Goal: Use online tool/utility: Utilize a website feature to perform a specific function

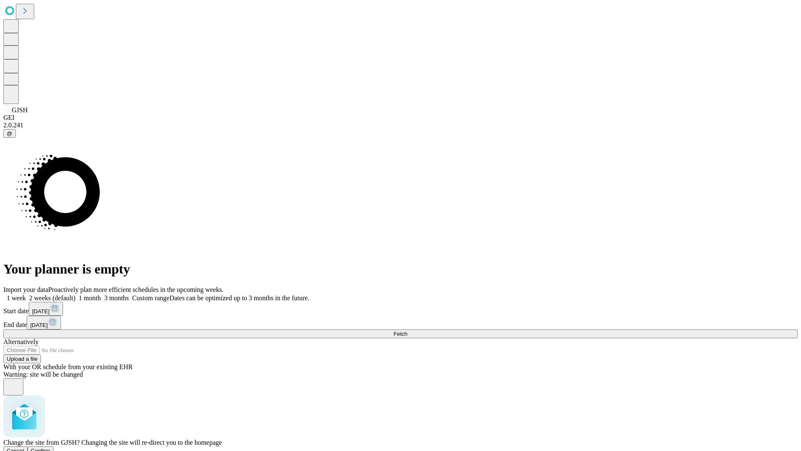
click at [51, 448] on span "Confirm" at bounding box center [41, 451] width 20 height 6
click at [101, 294] on label "1 month" at bounding box center [88, 297] width 25 height 7
click at [407, 331] on span "Fetch" at bounding box center [401, 334] width 14 height 6
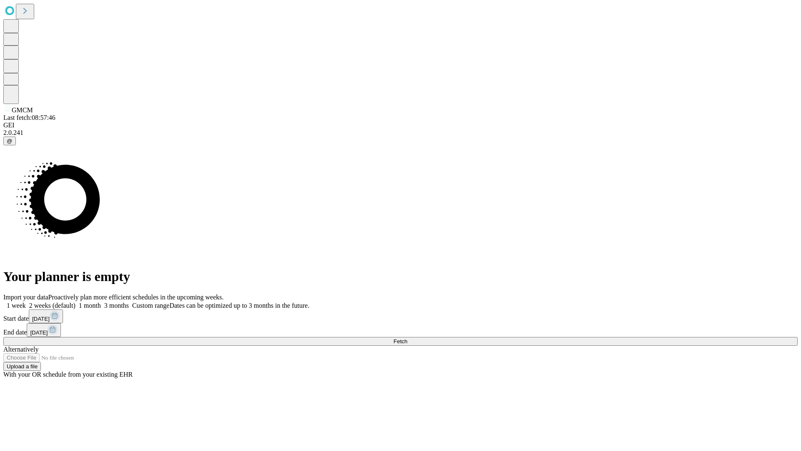
click at [407, 338] on span "Fetch" at bounding box center [401, 341] width 14 height 6
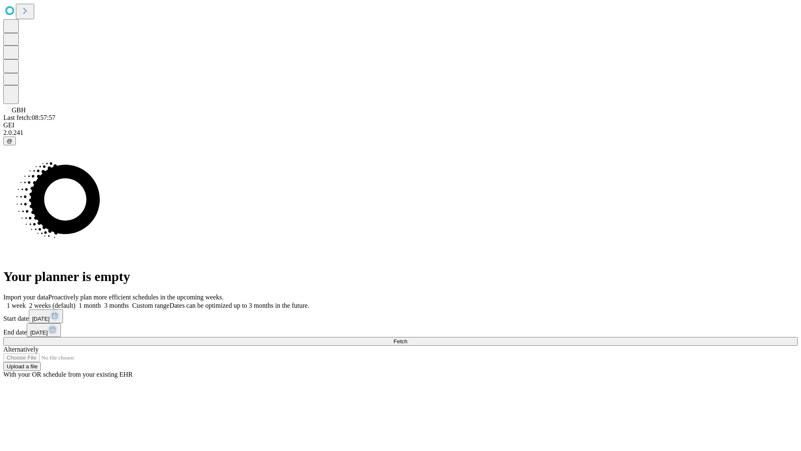
click at [101, 302] on label "1 month" at bounding box center [88, 305] width 25 height 7
click at [407, 338] on span "Fetch" at bounding box center [401, 341] width 14 height 6
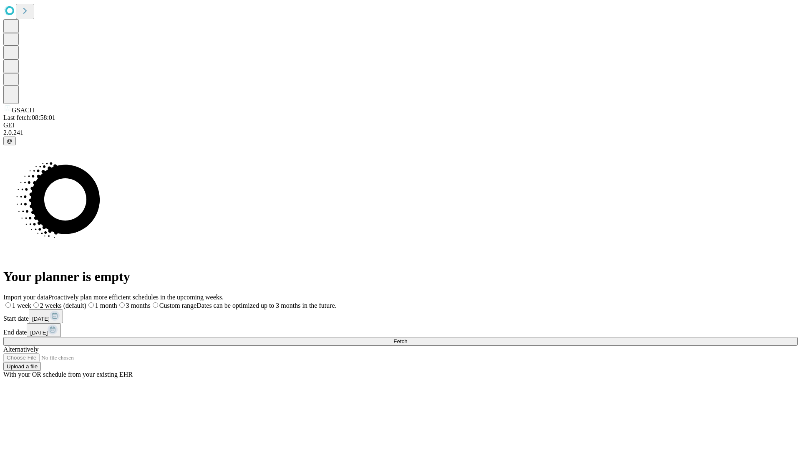
click at [407, 338] on span "Fetch" at bounding box center [401, 341] width 14 height 6
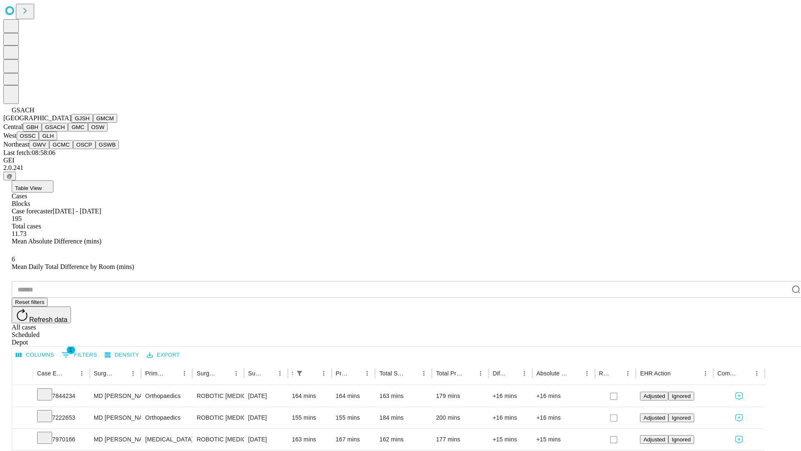
click at [68, 131] on button "GMC" at bounding box center [78, 127] width 20 height 9
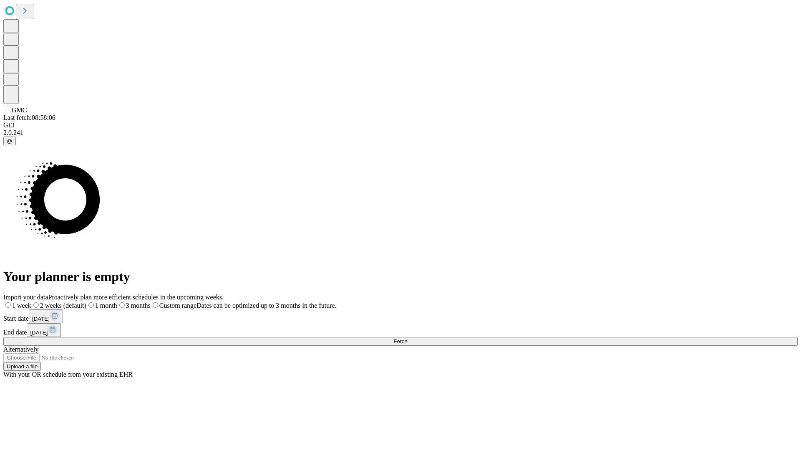
click at [117, 302] on label "1 month" at bounding box center [101, 305] width 31 height 7
click at [407, 338] on span "Fetch" at bounding box center [401, 341] width 14 height 6
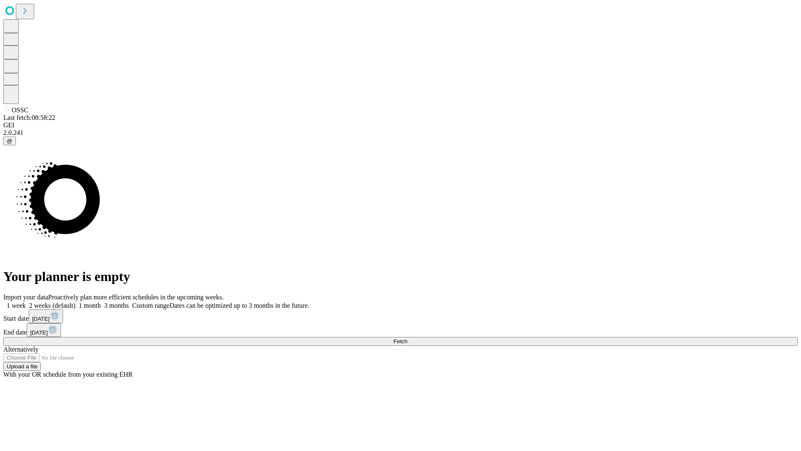
click at [101, 302] on label "1 month" at bounding box center [88, 305] width 25 height 7
click at [407, 338] on span "Fetch" at bounding box center [401, 341] width 14 height 6
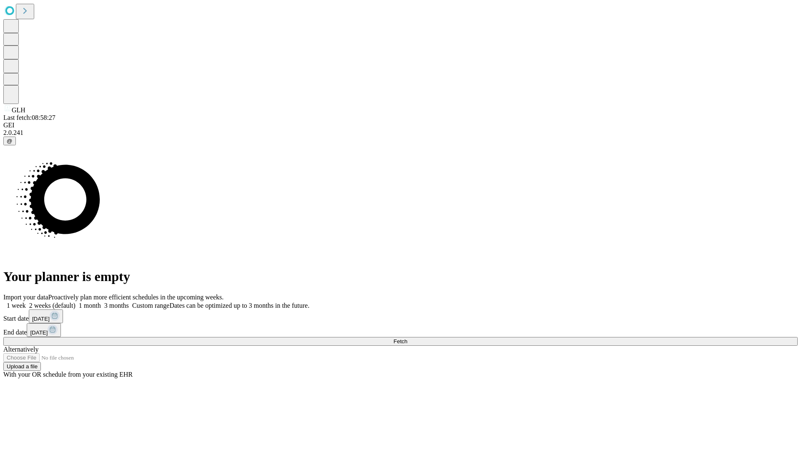
click at [101, 302] on label "1 month" at bounding box center [88, 305] width 25 height 7
click at [407, 338] on span "Fetch" at bounding box center [401, 341] width 14 height 6
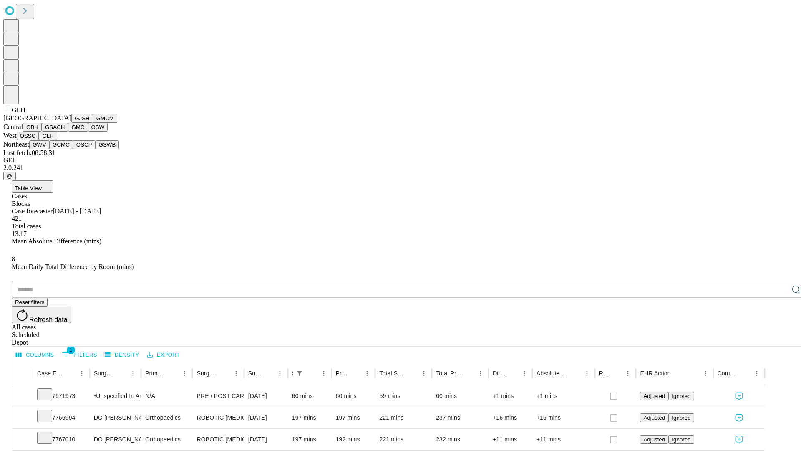
click at [49, 149] on button "GWV" at bounding box center [39, 144] width 20 height 9
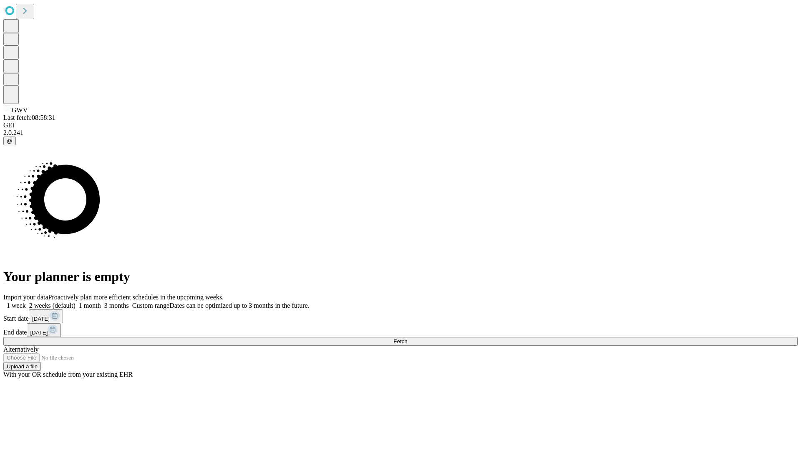
click at [101, 302] on label "1 month" at bounding box center [88, 305] width 25 height 7
click at [407, 338] on span "Fetch" at bounding box center [401, 341] width 14 height 6
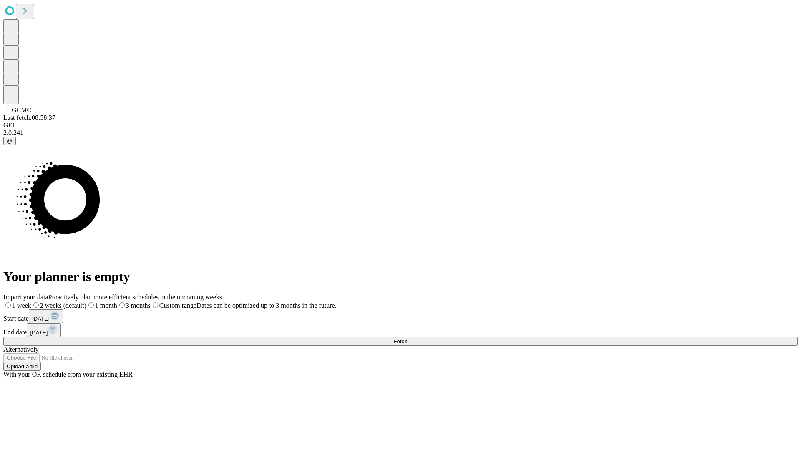
click at [407, 338] on span "Fetch" at bounding box center [401, 341] width 14 height 6
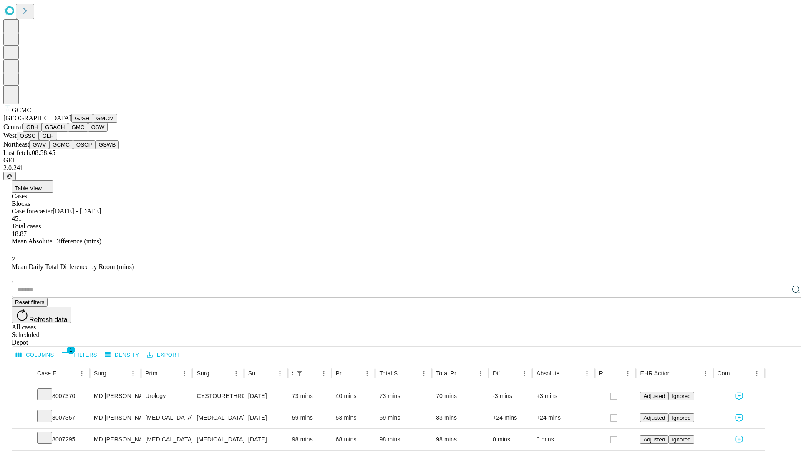
click at [73, 149] on button "OSCP" at bounding box center [84, 144] width 23 height 9
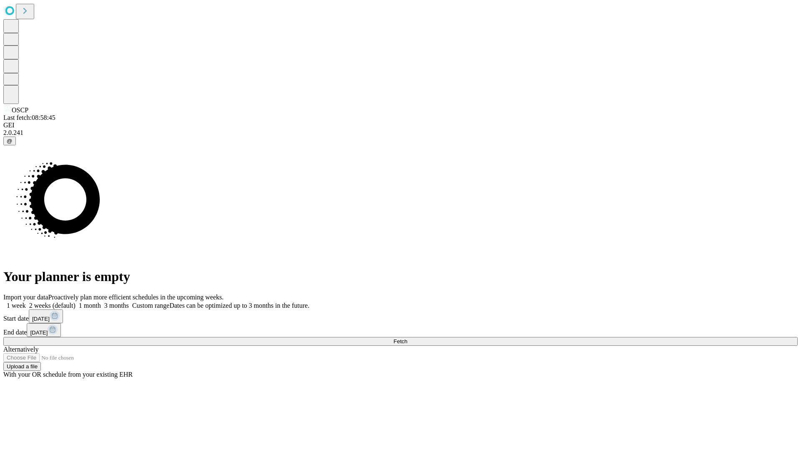
click at [101, 302] on label "1 month" at bounding box center [88, 305] width 25 height 7
click at [407, 338] on span "Fetch" at bounding box center [401, 341] width 14 height 6
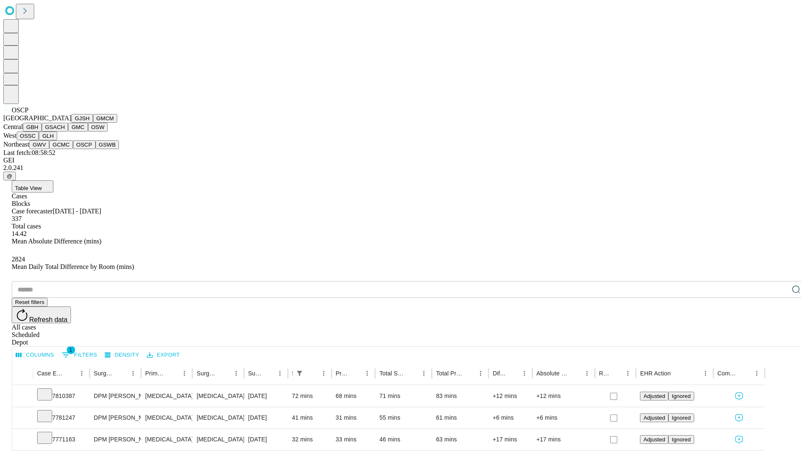
click at [96, 149] on button "GSWB" at bounding box center [108, 144] width 24 height 9
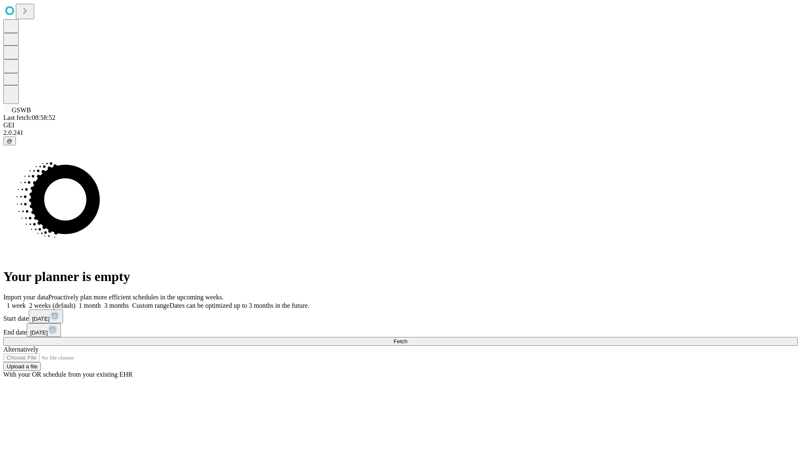
click at [101, 302] on label "1 month" at bounding box center [88, 305] width 25 height 7
click at [407, 338] on span "Fetch" at bounding box center [401, 341] width 14 height 6
